Goal: Manage account settings

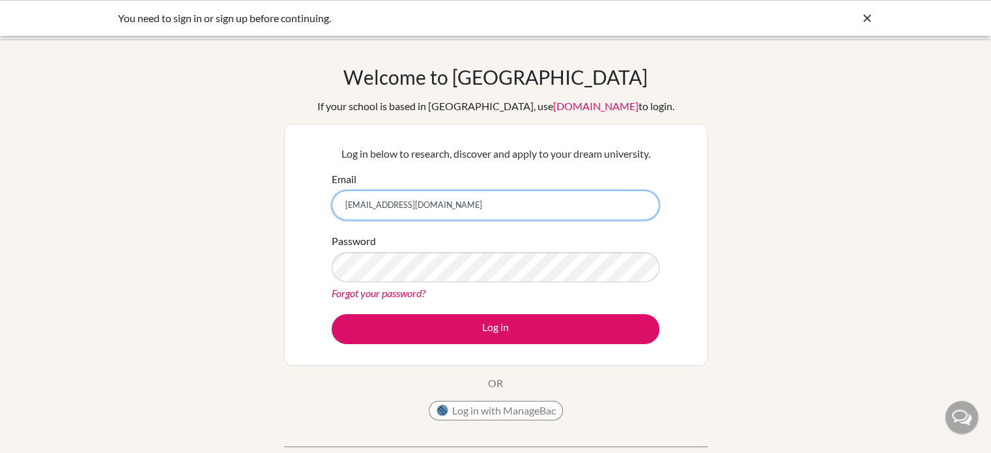
type input "pdobson@dalat.org"
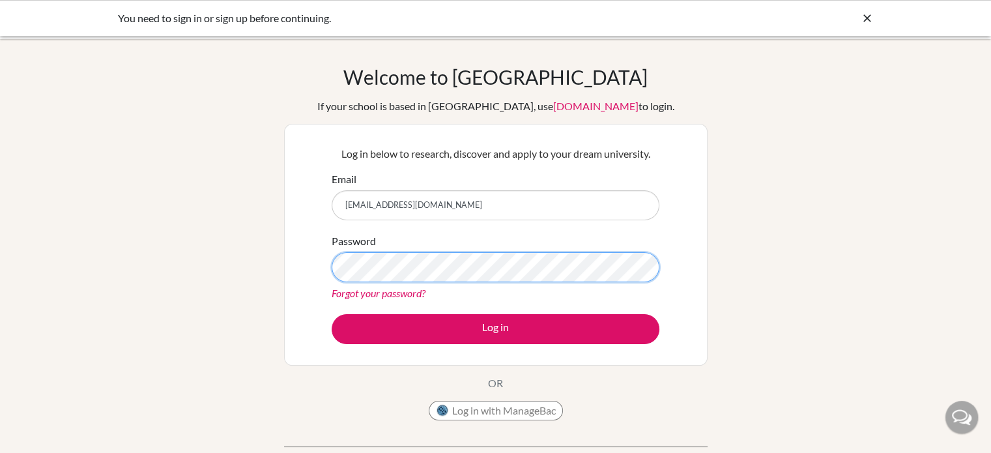
click at [332, 314] on button "Log in" at bounding box center [496, 329] width 328 height 30
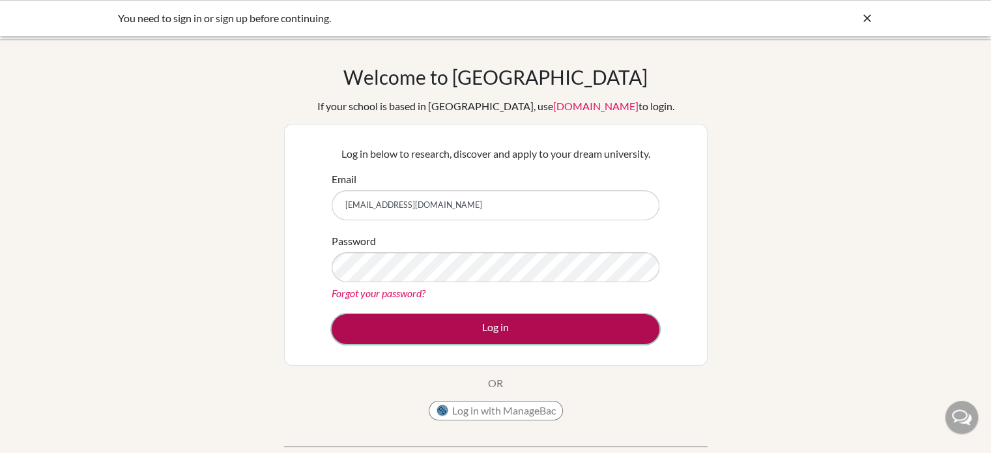
click at [454, 330] on button "Log in" at bounding box center [496, 329] width 328 height 30
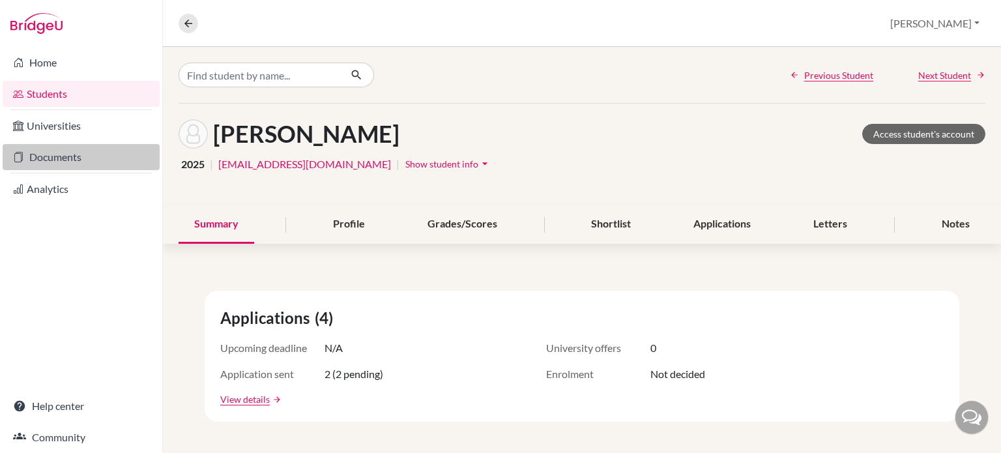
click at [76, 153] on link "Documents" at bounding box center [81, 157] width 157 height 26
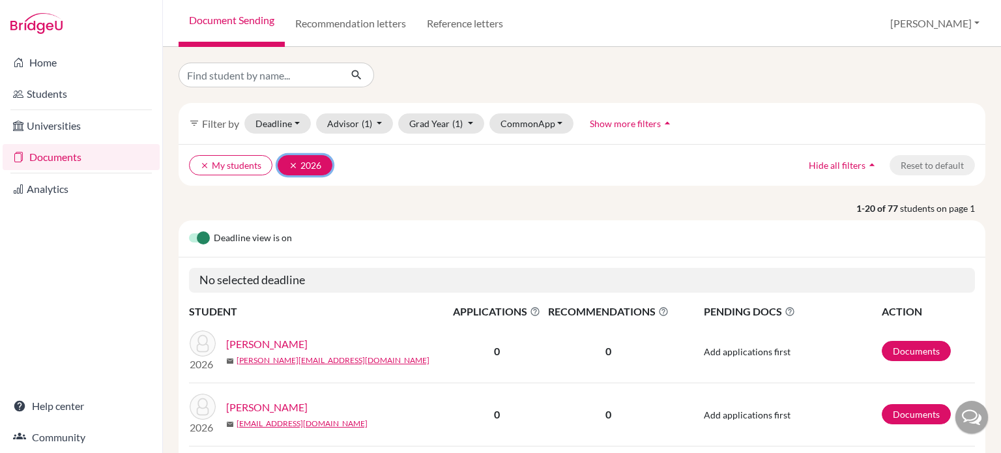
click at [284, 161] on button "clear 2026" at bounding box center [305, 165] width 55 height 20
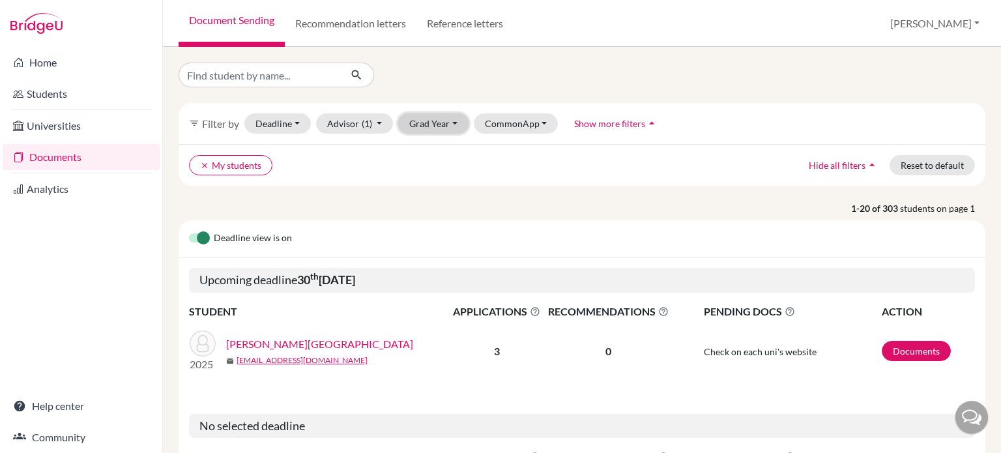
click at [435, 126] on button "Grad Year" at bounding box center [433, 123] width 70 height 20
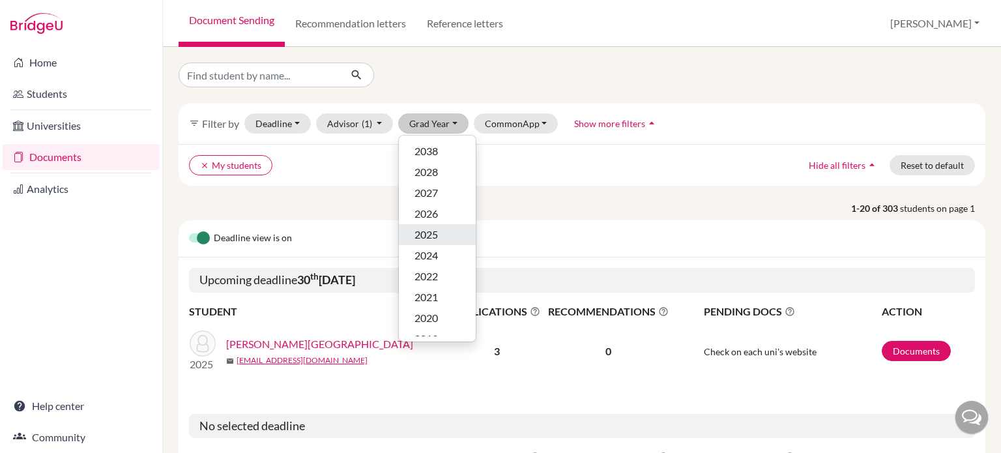
click at [423, 236] on span "2025" at bounding box center [426, 235] width 23 height 16
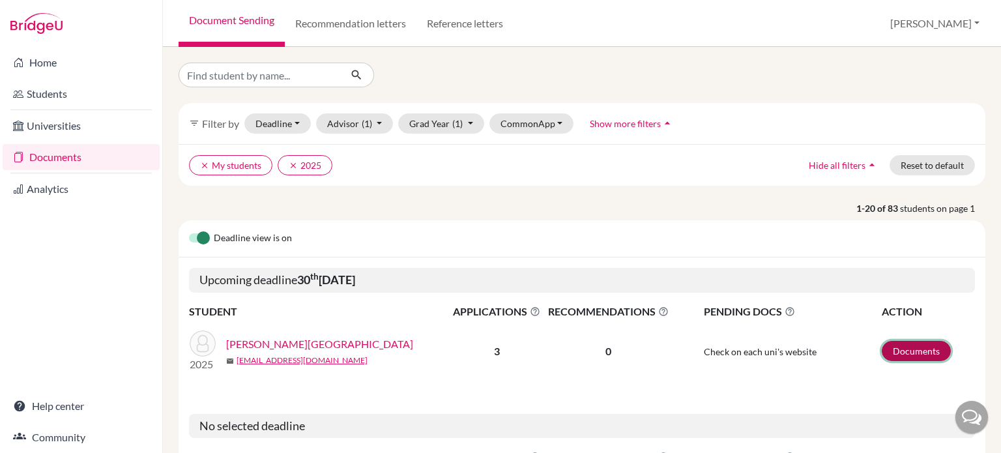
click at [882, 351] on link "Documents" at bounding box center [916, 351] width 69 height 20
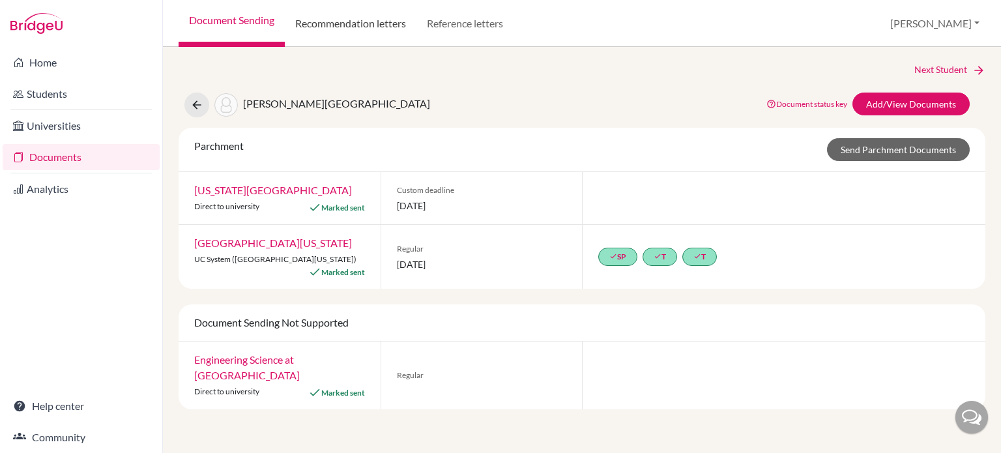
click at [351, 26] on link "Recommendation letters" at bounding box center [351, 23] width 132 height 47
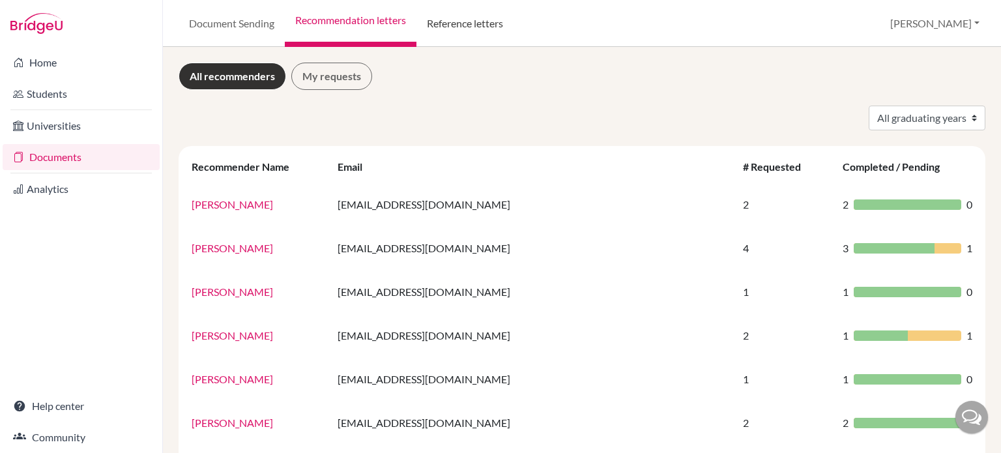
click at [484, 28] on link "Reference letters" at bounding box center [464, 23] width 97 height 47
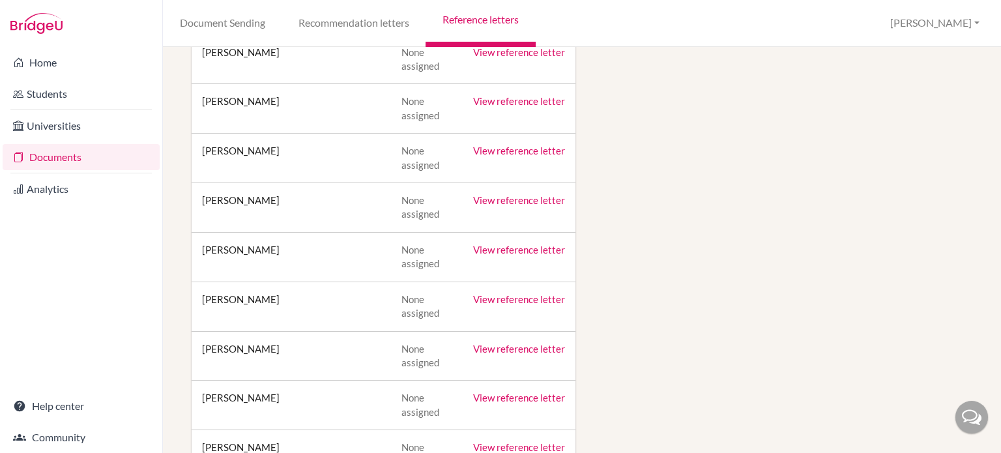
scroll to position [6062, 0]
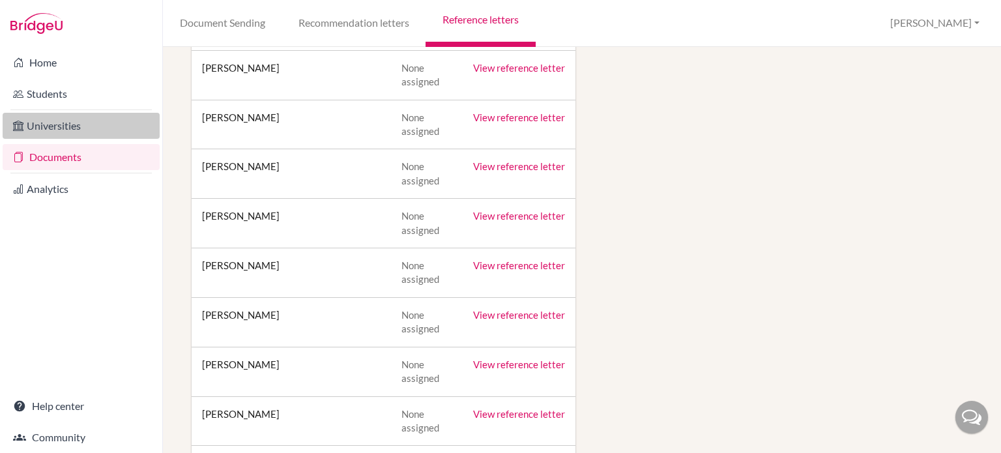
click at [61, 124] on link "Universities" at bounding box center [81, 126] width 157 height 26
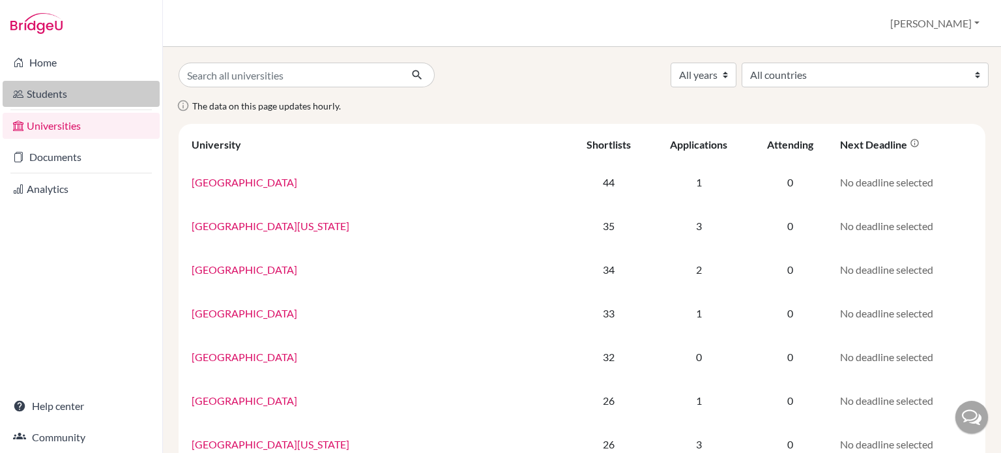
click at [47, 91] on link "Students" at bounding box center [81, 94] width 157 height 26
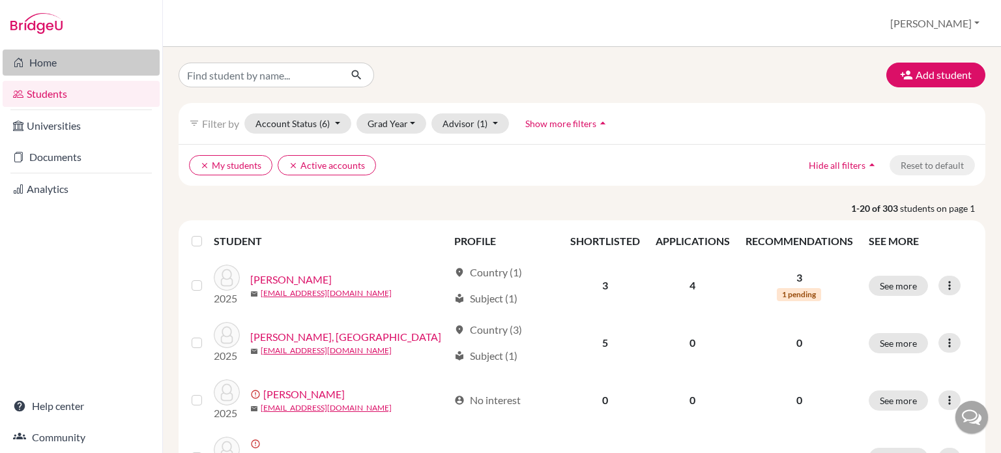
click at [59, 62] on link "Home" at bounding box center [81, 63] width 157 height 26
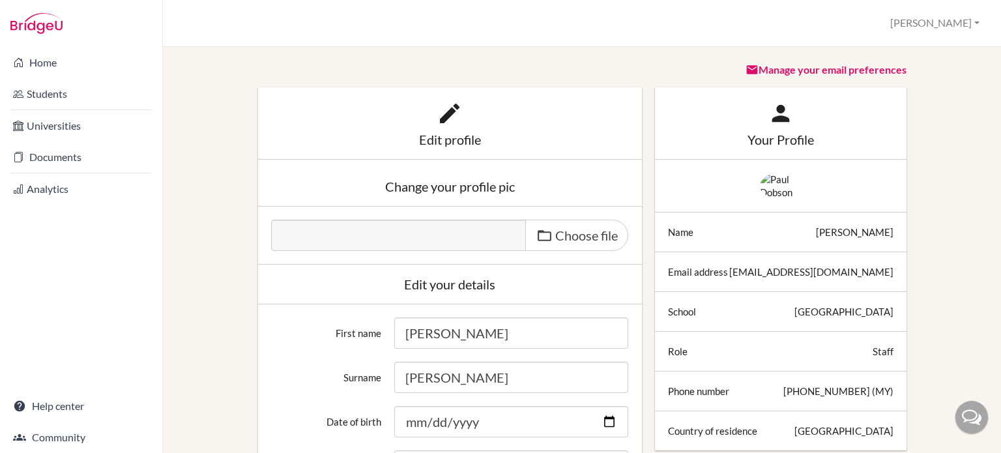
scroll to position [65, 0]
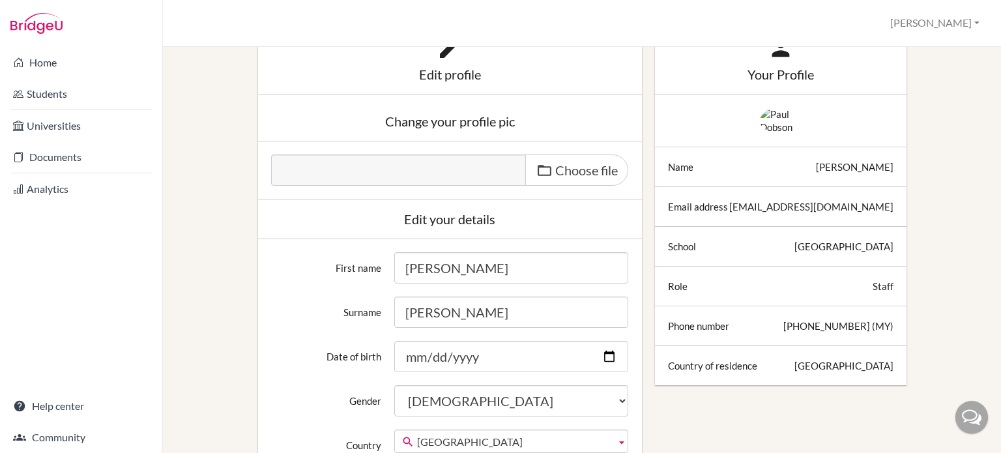
drag, startPoint x: 445, startPoint y: 264, endPoint x: 390, endPoint y: 267, distance: 55.5
click at [390, 267] on div "[PERSON_NAME]" at bounding box center [511, 267] width 247 height 31
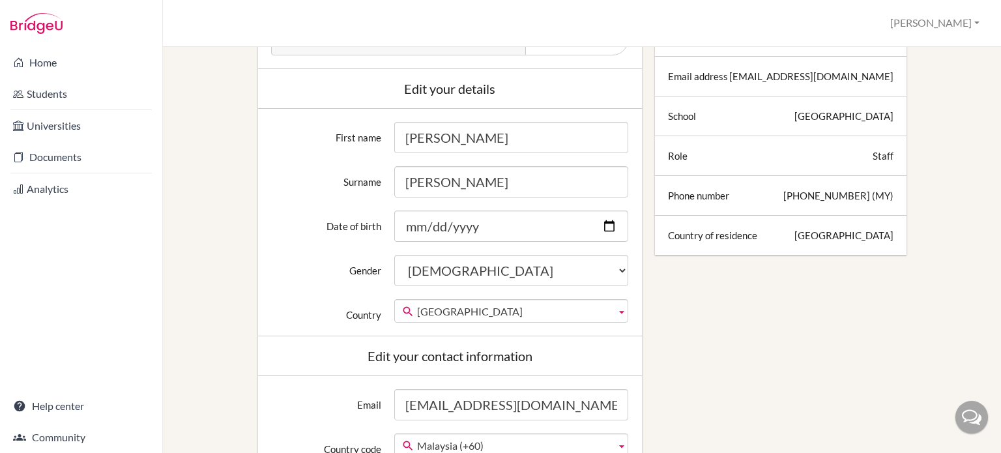
type input "Anne"
drag, startPoint x: 454, startPoint y: 177, endPoint x: 394, endPoint y: 200, distance: 64.4
click at [394, 200] on div "First name Anne Surname Dobson Date of birth Gender Female Male Neither Country…" at bounding box center [450, 222] width 384 height 227
type input "[PERSON_NAME]"
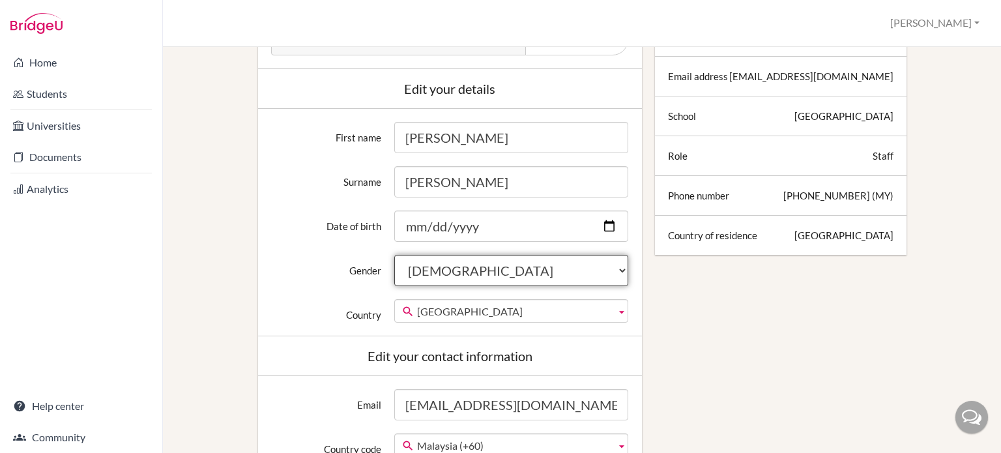
click at [428, 277] on select "Female Male Neither" at bounding box center [511, 270] width 234 height 31
select select "female"
click at [394, 255] on select "Female Male Neither" at bounding box center [511, 270] width 234 height 31
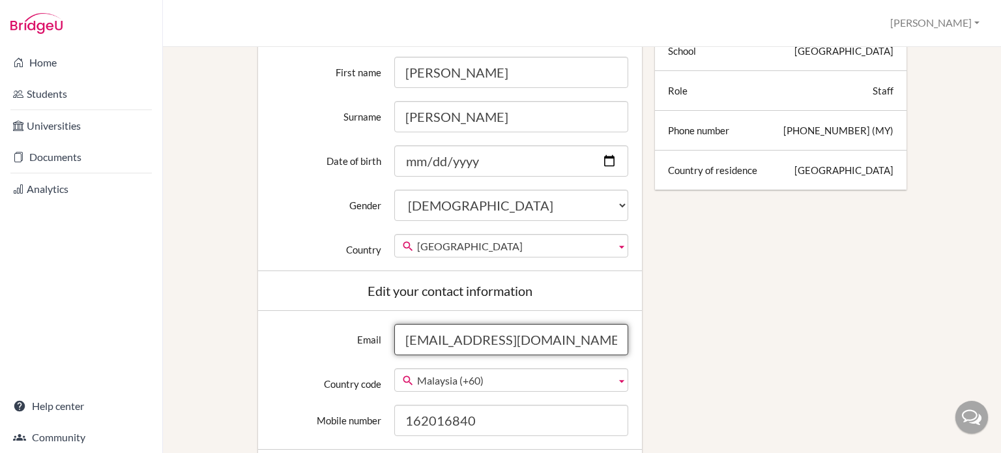
drag, startPoint x: 450, startPoint y: 341, endPoint x: 358, endPoint y: 338, distance: 92.0
click at [358, 338] on div "Email pdobson@dalat.org" at bounding box center [450, 339] width 371 height 31
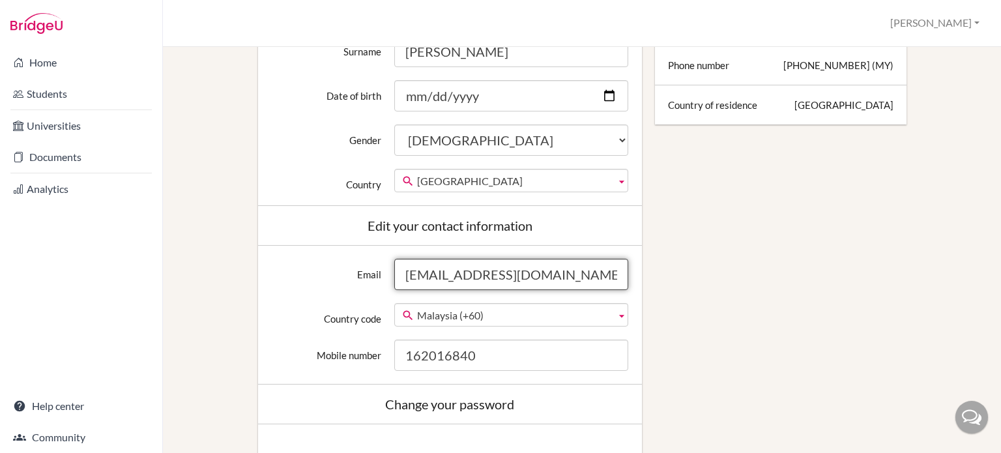
type input "[EMAIL_ADDRESS][DOMAIN_NAME]"
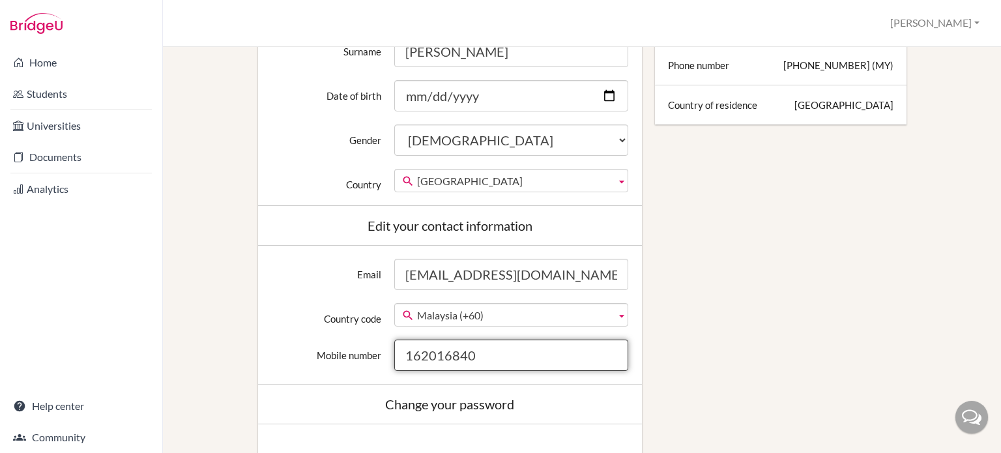
drag, startPoint x: 511, startPoint y: 354, endPoint x: 345, endPoint y: 380, distance: 168.2
click at [345, 380] on div "Email ajones@dalat.org Country code Afghanistan (+93) Albania (+355) Algeria (+…" at bounding box center [450, 315] width 384 height 139
type input "1118660690"
click at [787, 336] on div "Edit profile Change your profile pic Choose file Edit your details First name A…" at bounding box center [582, 271] width 794 height 1020
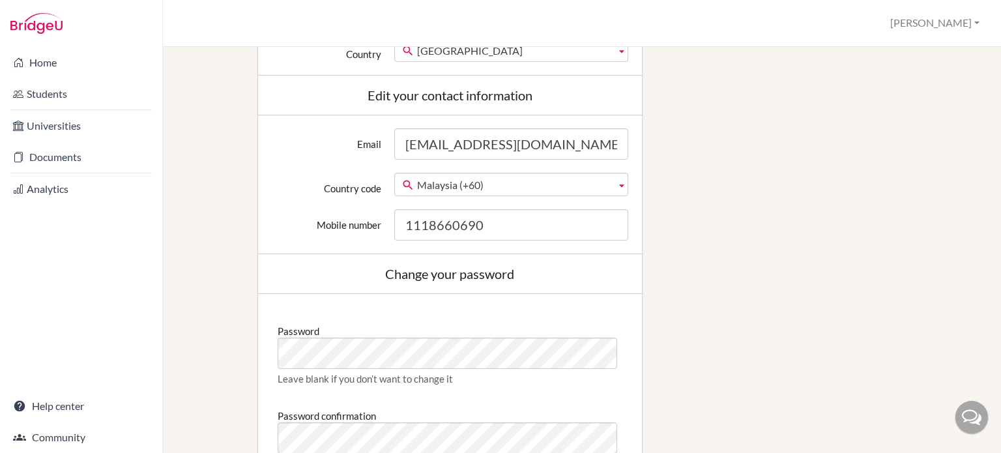
scroll to position [652, 0]
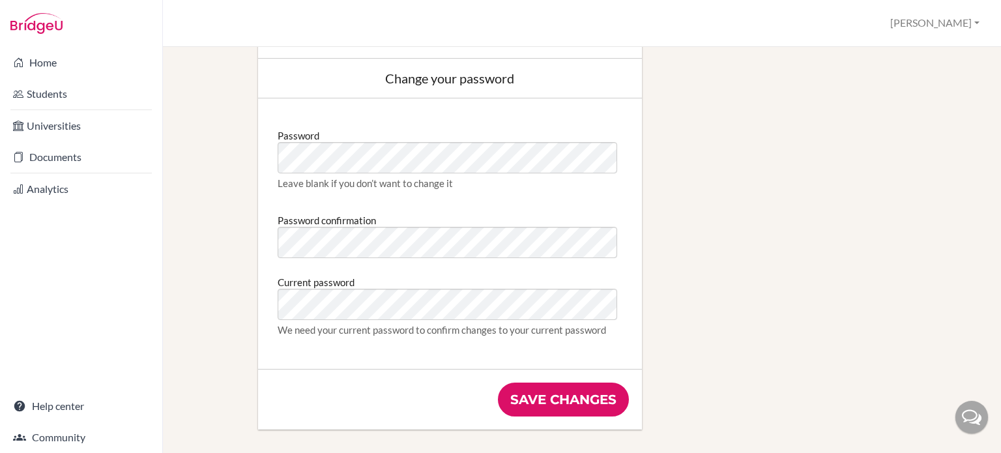
click at [536, 397] on input "Save changes" at bounding box center [563, 400] width 131 height 34
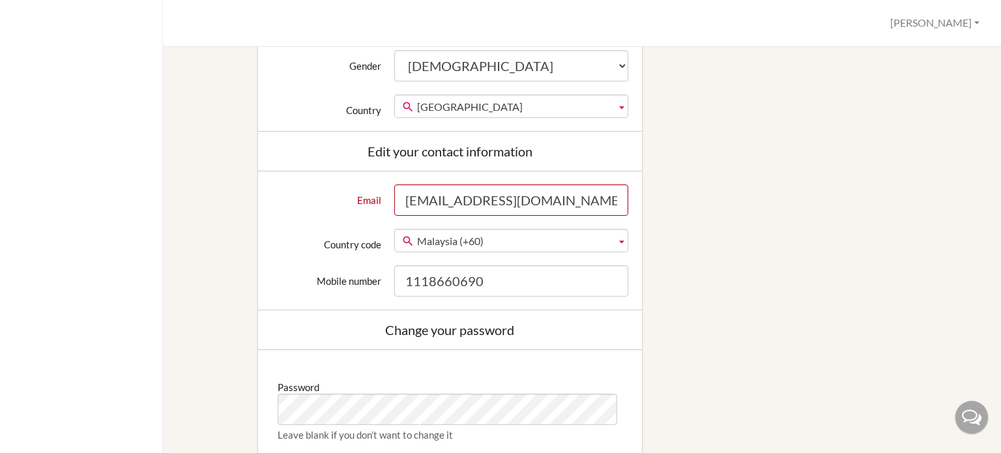
scroll to position [660, 0]
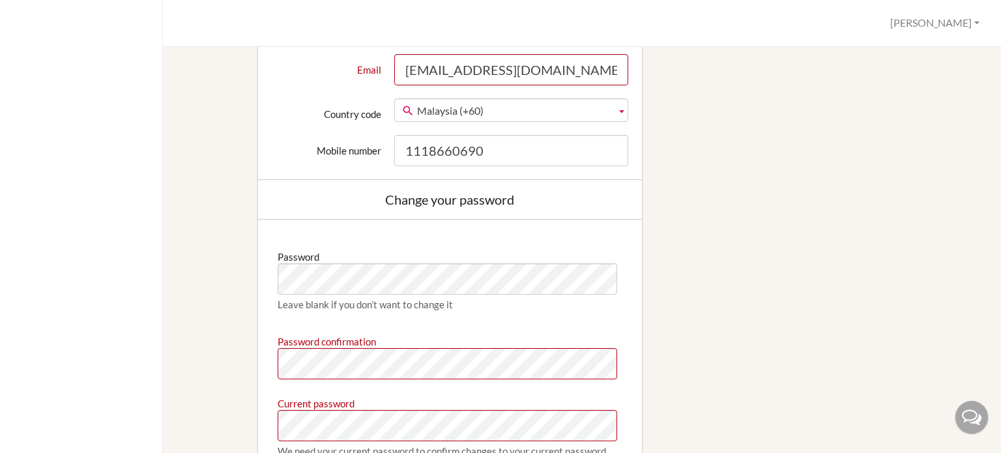
click at [810, 276] on div "Edit profile We couldn't register you: Email has already been taken Password co…" at bounding box center [582, 22] width 794 height 1107
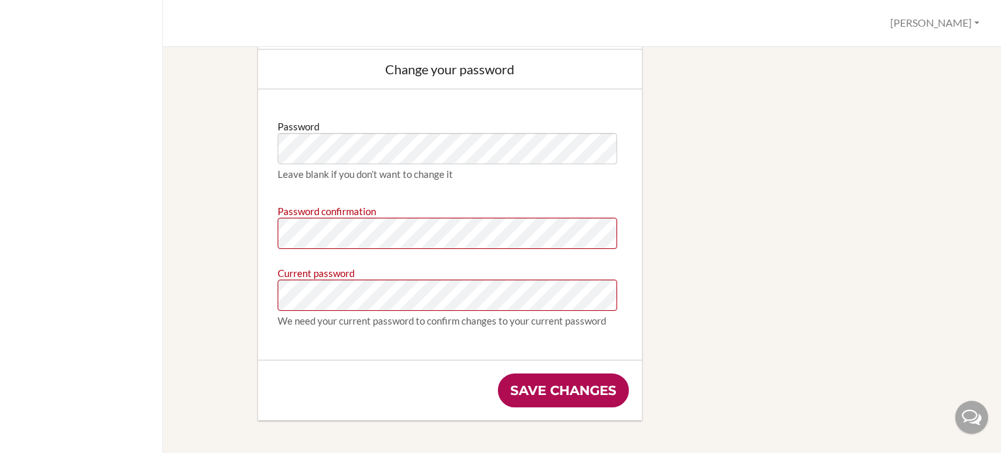
click at [572, 398] on input "Save changes" at bounding box center [563, 390] width 131 height 34
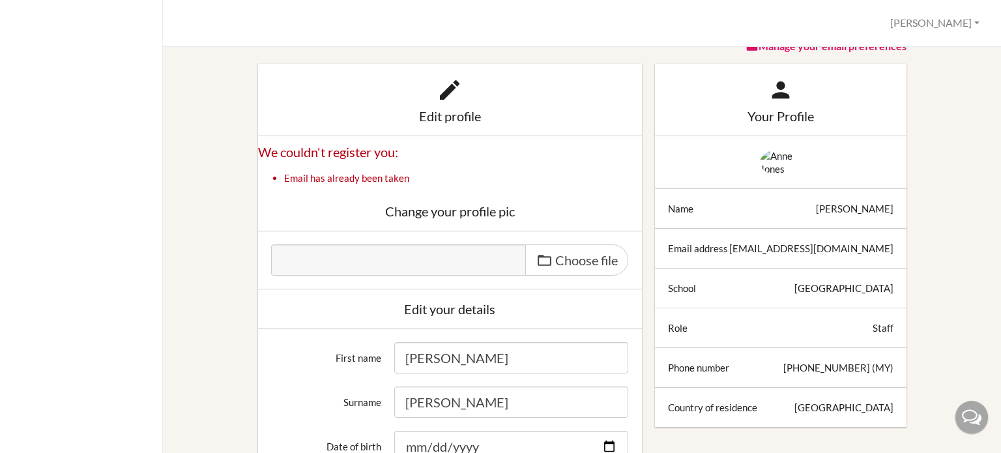
scroll to position [196, 0]
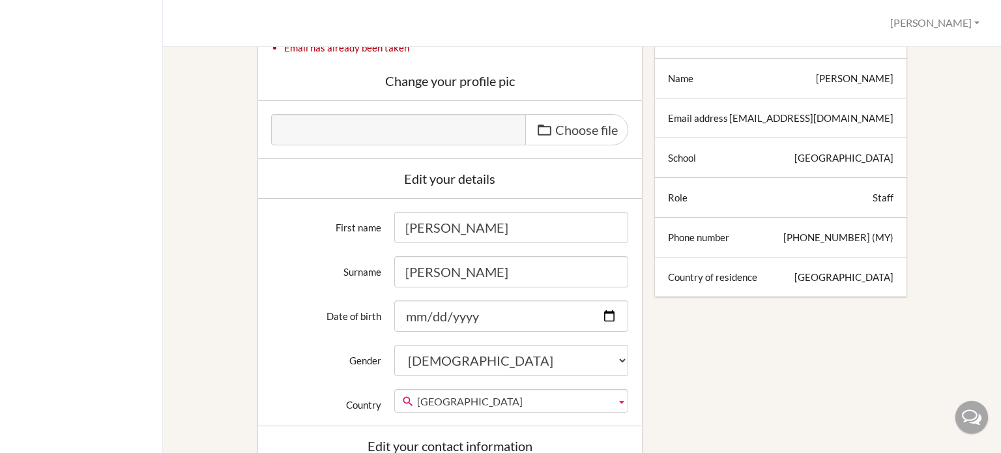
click at [977, 416] on div at bounding box center [972, 417] width 33 height 33
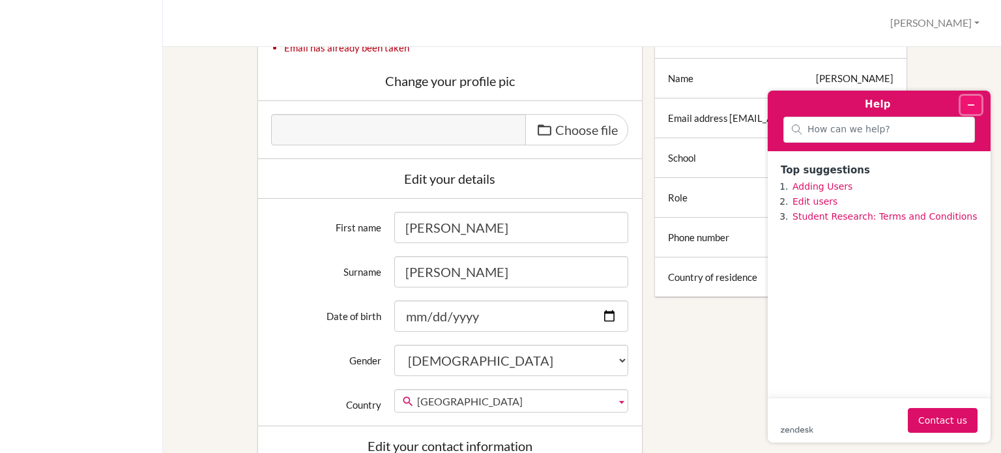
click at [970, 103] on icon "Minimize widget" at bounding box center [971, 104] width 9 height 9
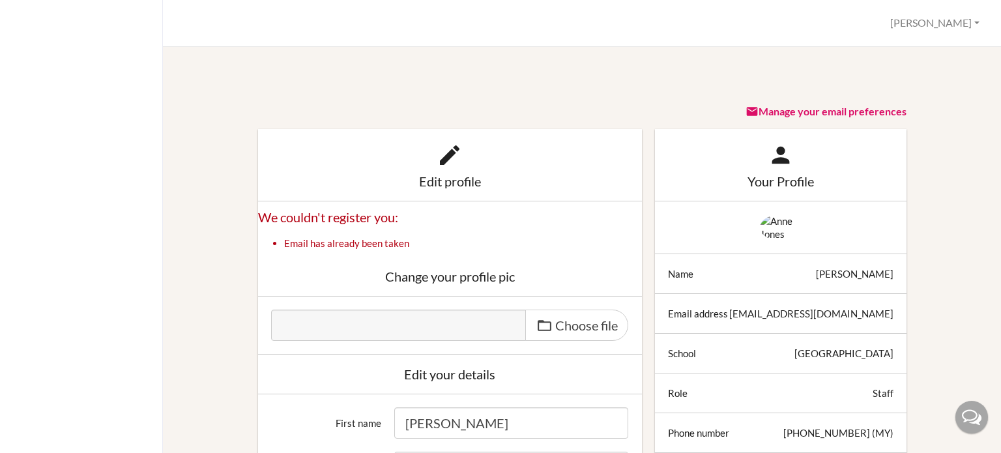
click at [778, 239] on img at bounding box center [781, 227] width 42 height 26
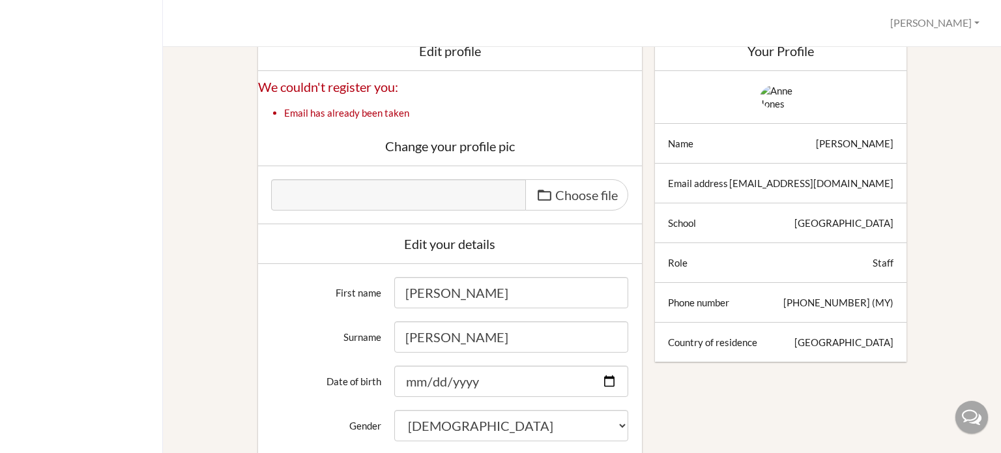
click at [966, 18] on button "[PERSON_NAME]" at bounding box center [934, 23] width 101 height 24
click at [926, 81] on button "Log out" at bounding box center [933, 84] width 103 height 21
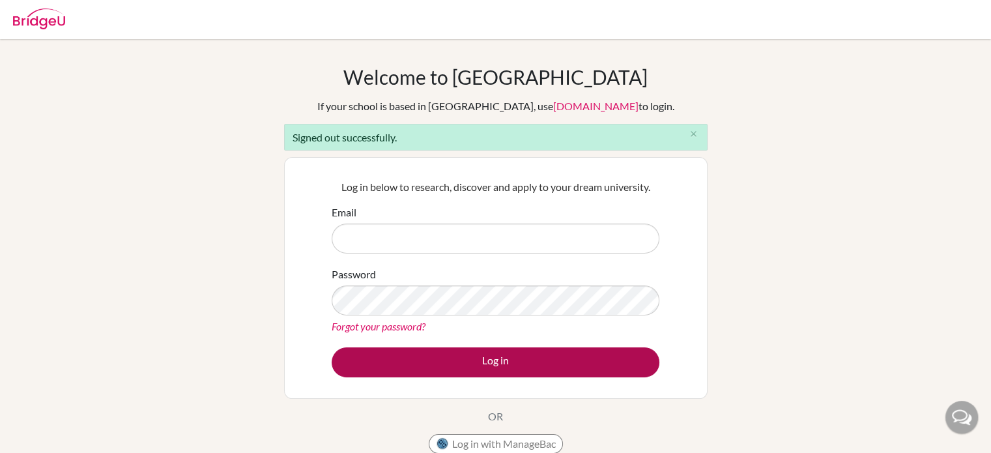
type input "[EMAIL_ADDRESS][DOMAIN_NAME]"
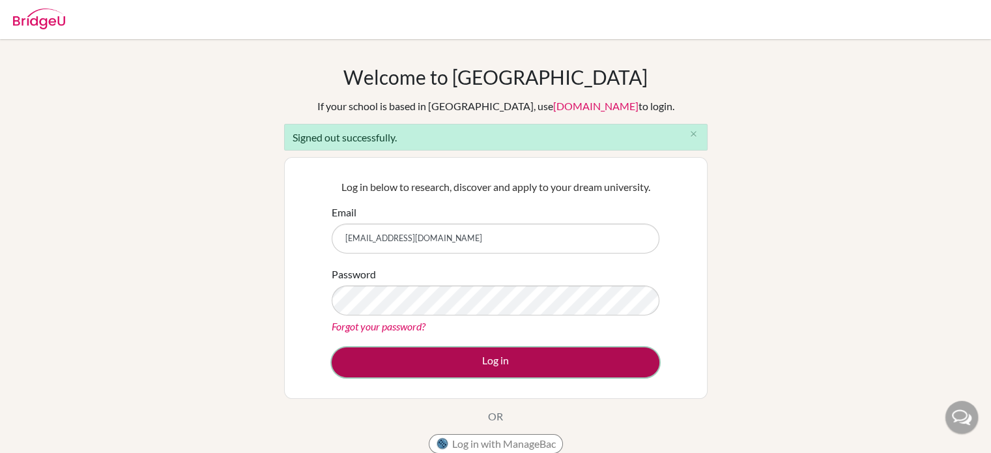
click at [514, 355] on button "Log in" at bounding box center [496, 362] width 328 height 30
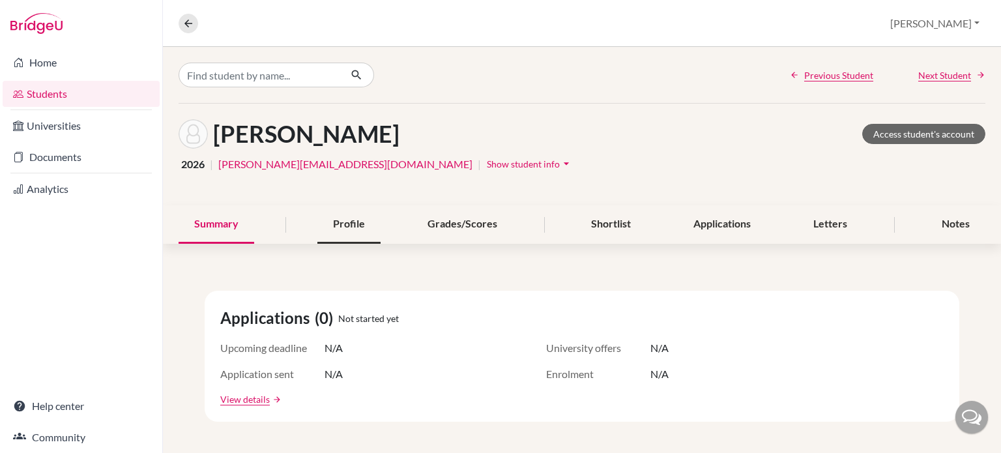
click at [366, 216] on div "Profile" at bounding box center [348, 224] width 63 height 38
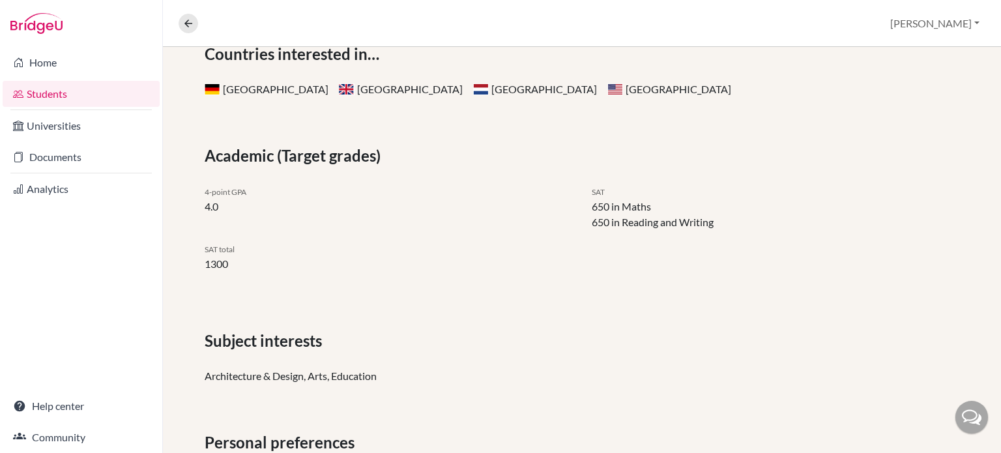
scroll to position [53, 0]
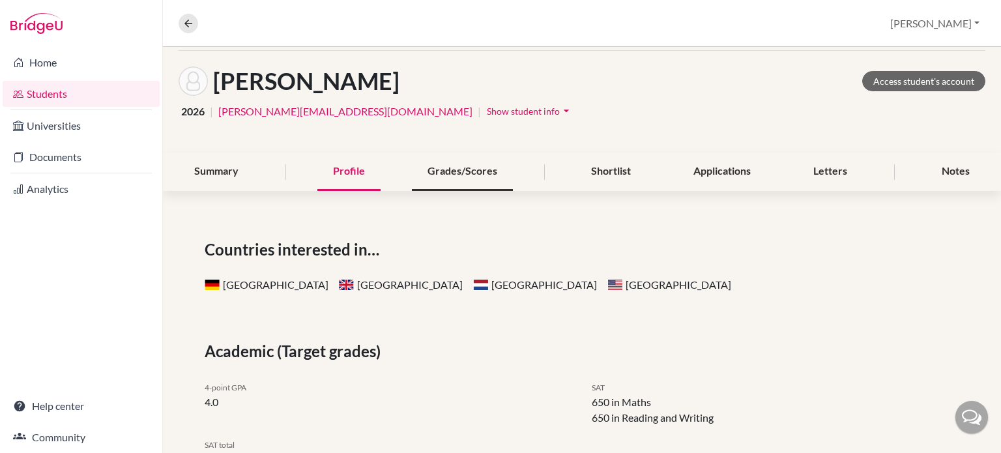
click at [476, 168] on div "Grades/Scores" at bounding box center [462, 172] width 101 height 38
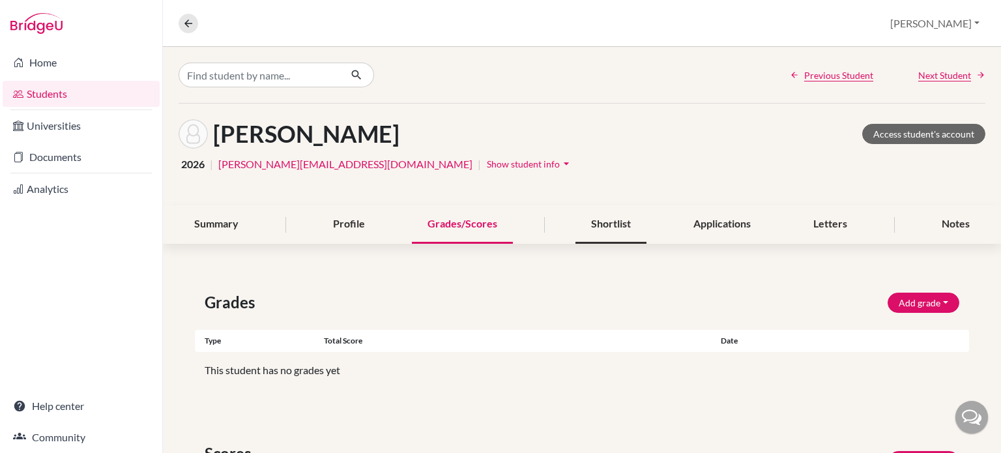
click at [616, 223] on div "Shortlist" at bounding box center [611, 224] width 71 height 38
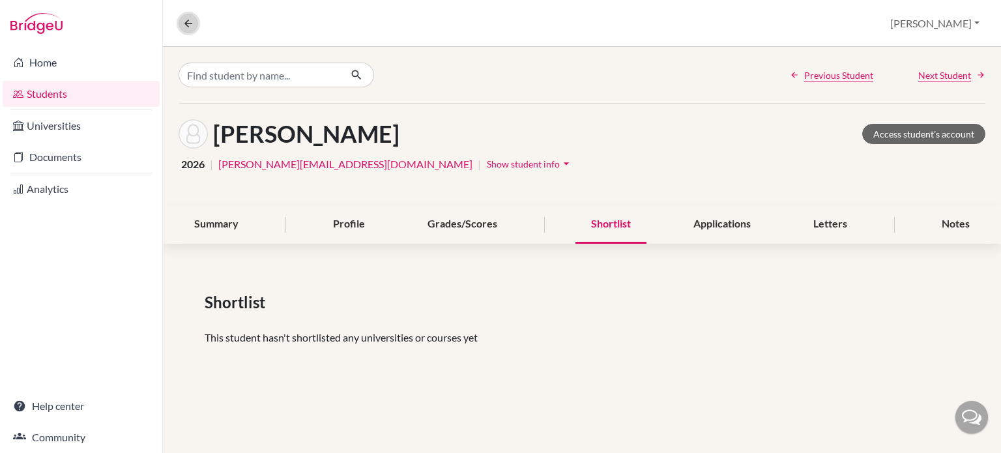
click at [182, 20] on icon at bounding box center [188, 24] width 12 height 12
